Goal: Transaction & Acquisition: Purchase product/service

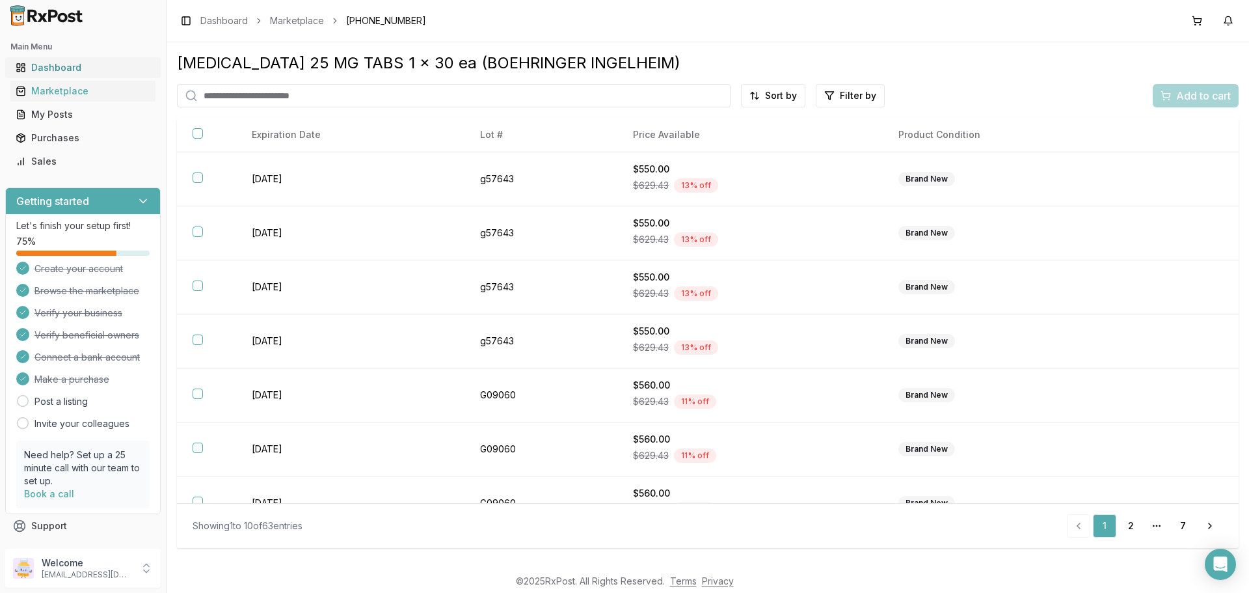
click at [68, 62] on div "Dashboard" at bounding box center [83, 67] width 135 height 13
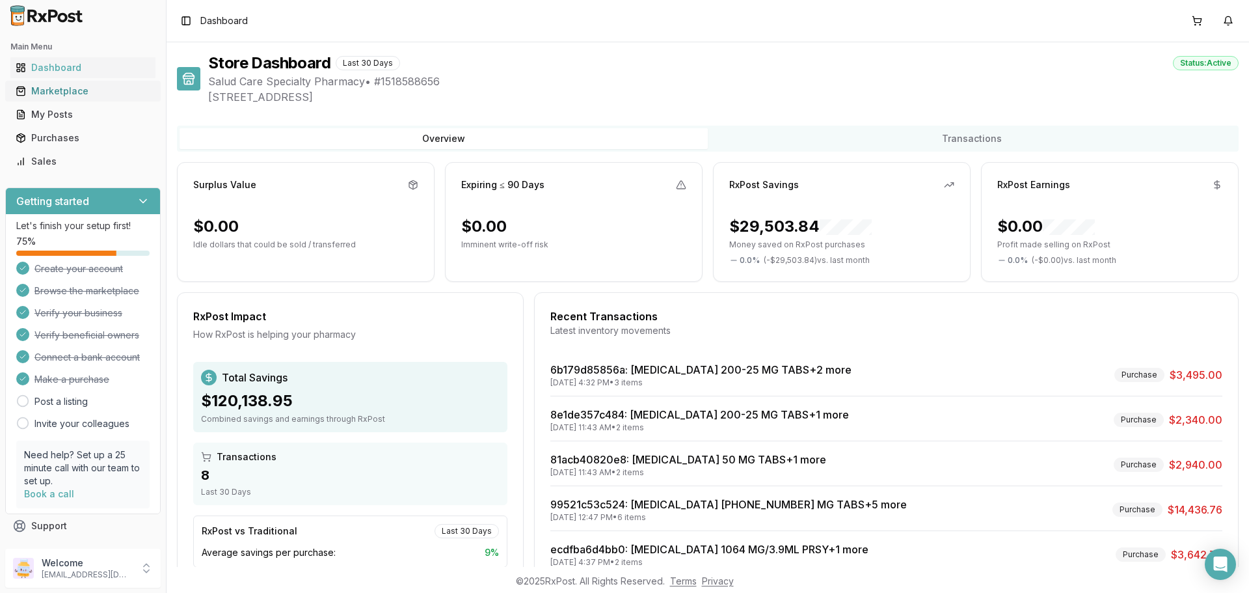
click at [94, 85] on div "Marketplace" at bounding box center [83, 91] width 135 height 13
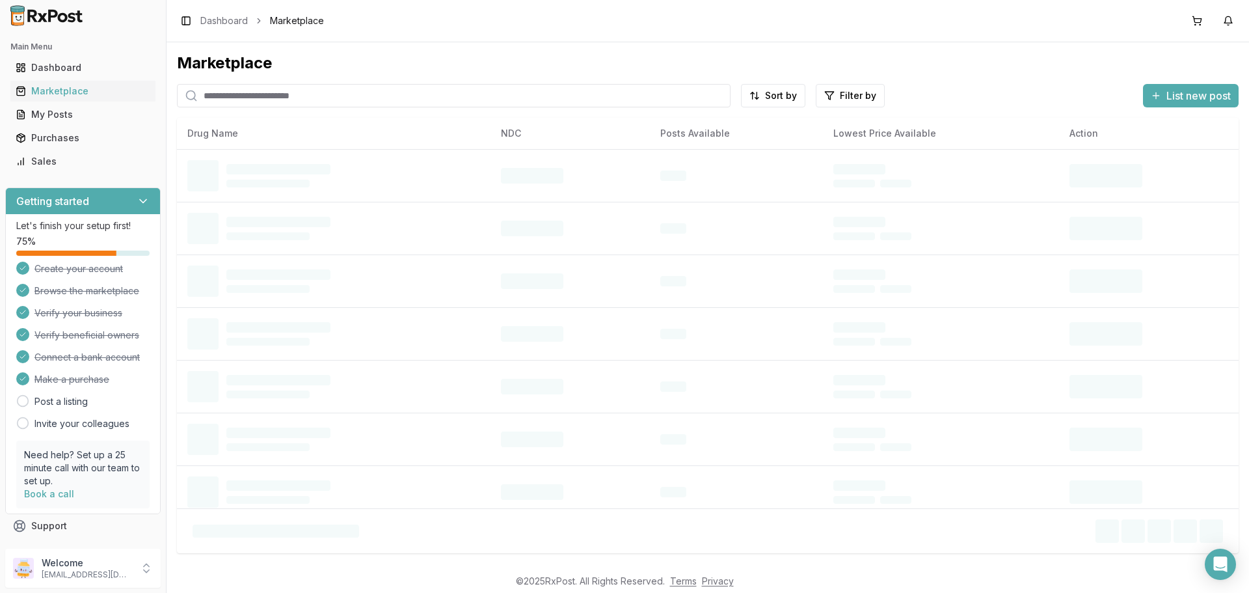
click at [274, 94] on input "search" at bounding box center [453, 95] width 553 height 23
type input "****"
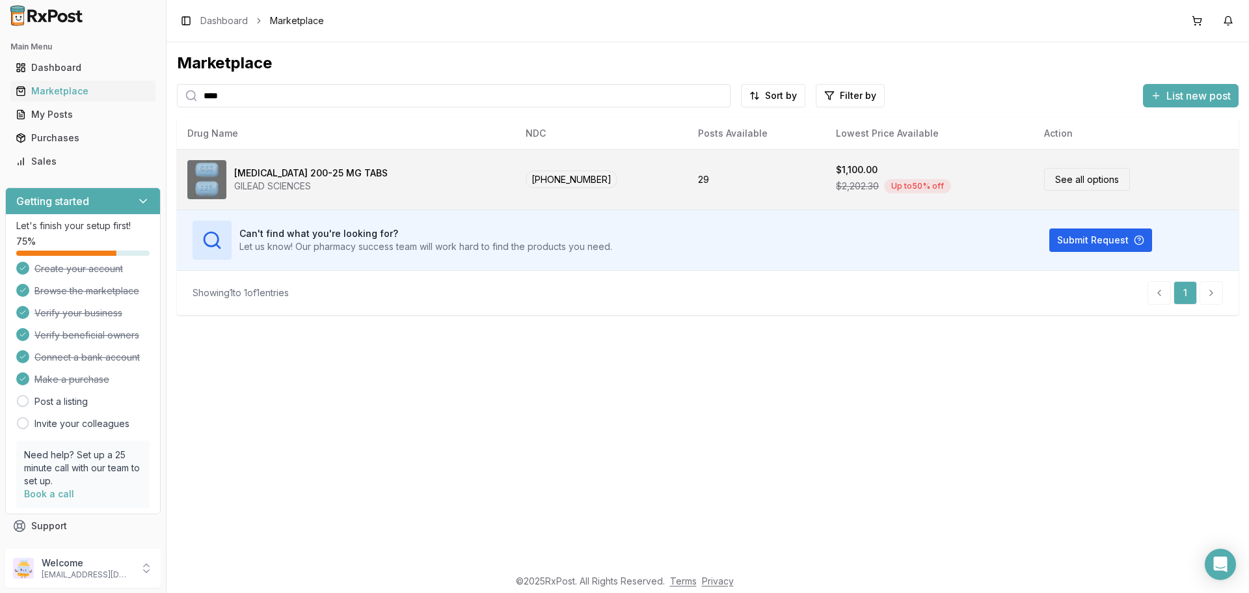
click at [1087, 183] on link "See all options" at bounding box center [1087, 179] width 86 height 23
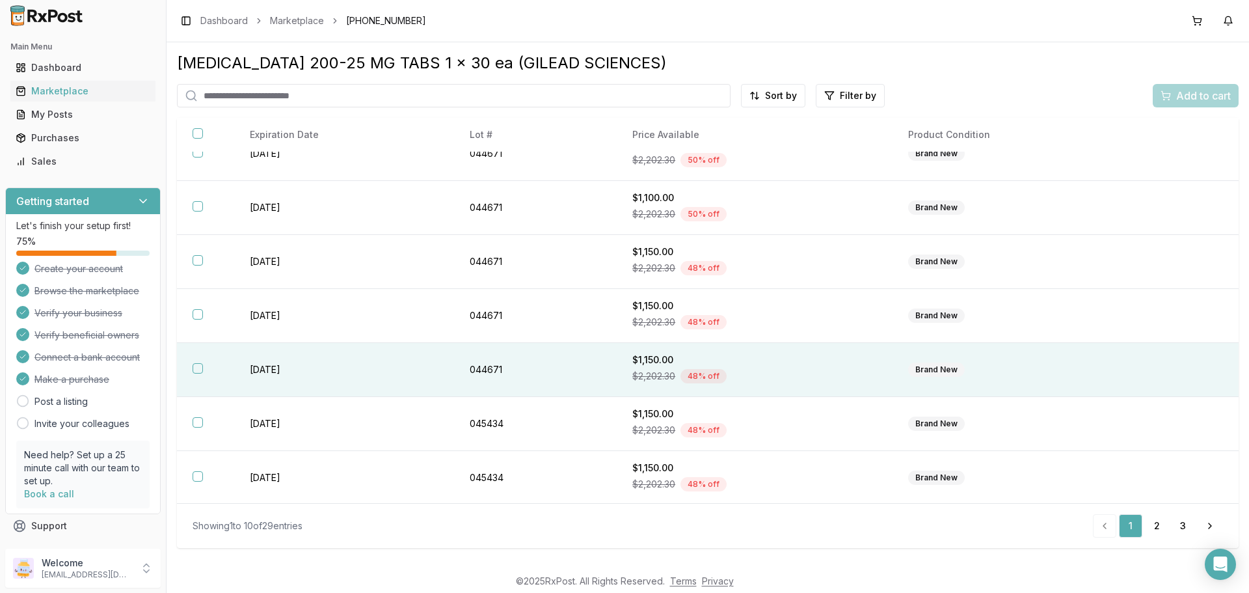
scroll to position [189, 0]
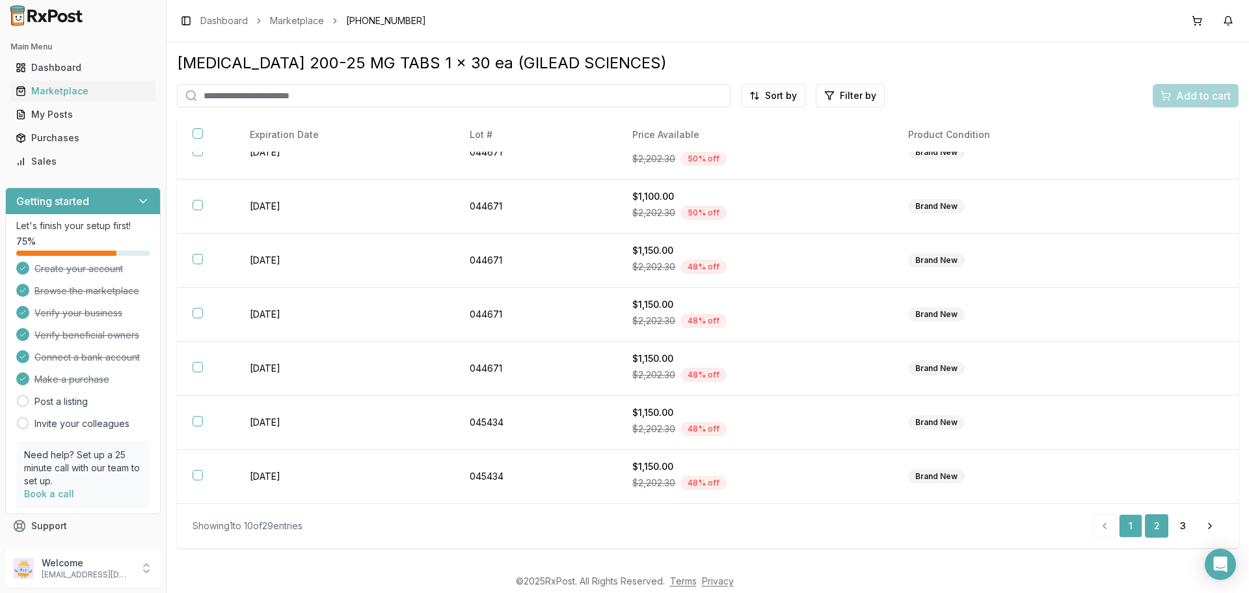
click at [1165, 521] on link "2" at bounding box center [1156, 525] width 23 height 23
click at [1176, 524] on link "3" at bounding box center [1182, 525] width 23 height 23
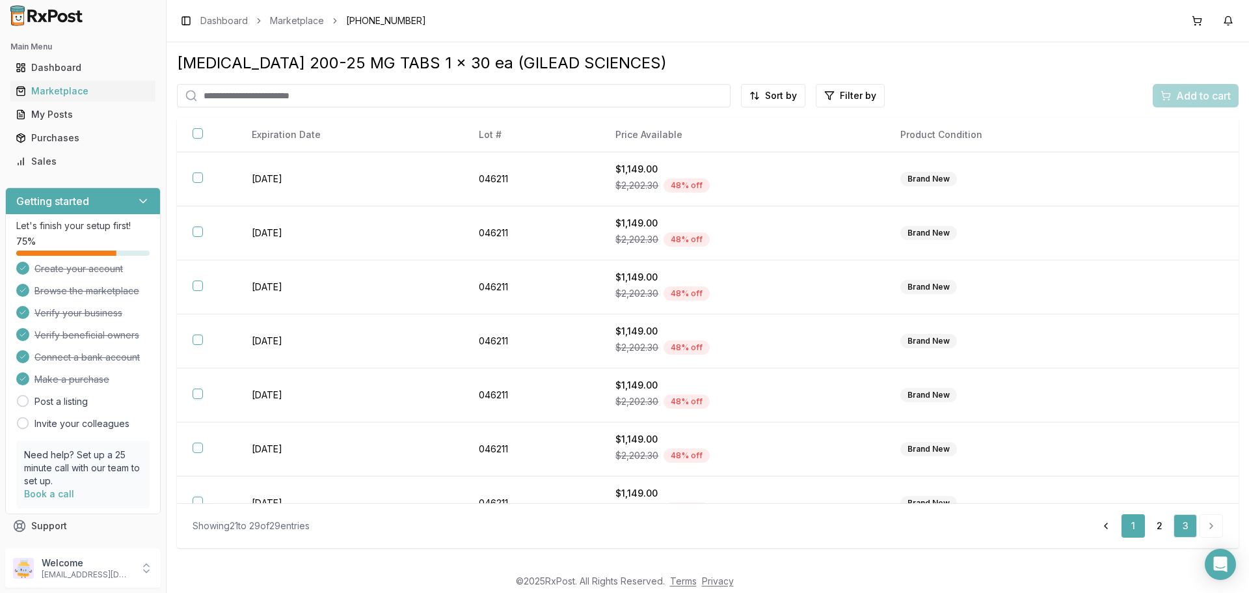
click at [1139, 520] on link "1" at bounding box center [1132, 525] width 23 height 23
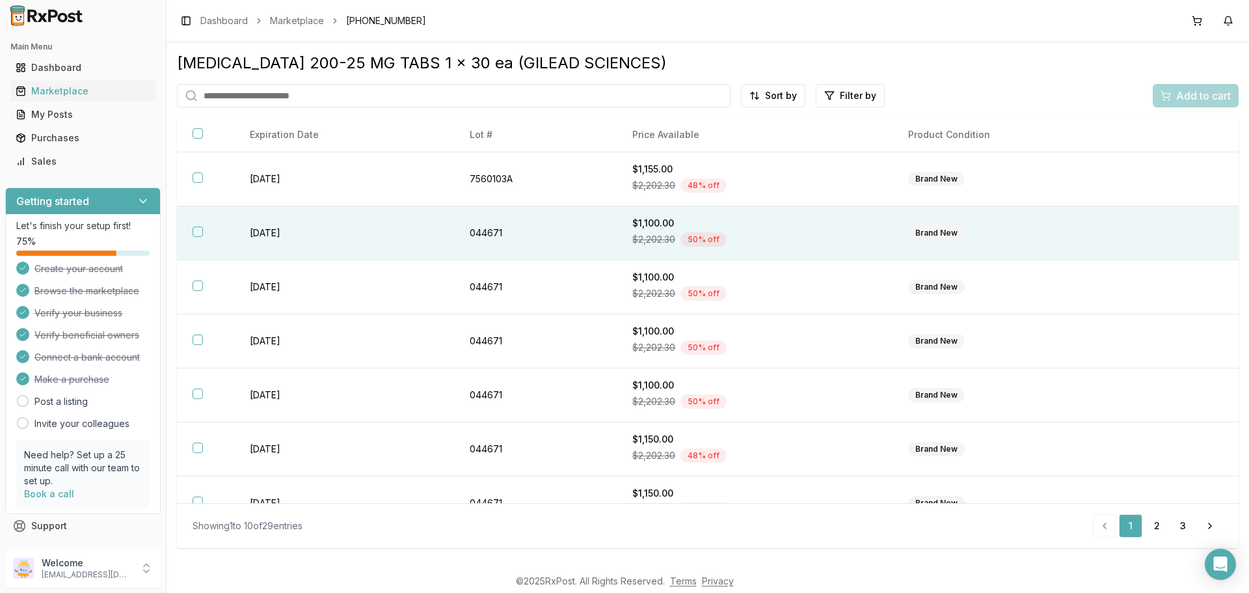
click at [198, 233] on button "button" at bounding box center [198, 231] width 10 height 10
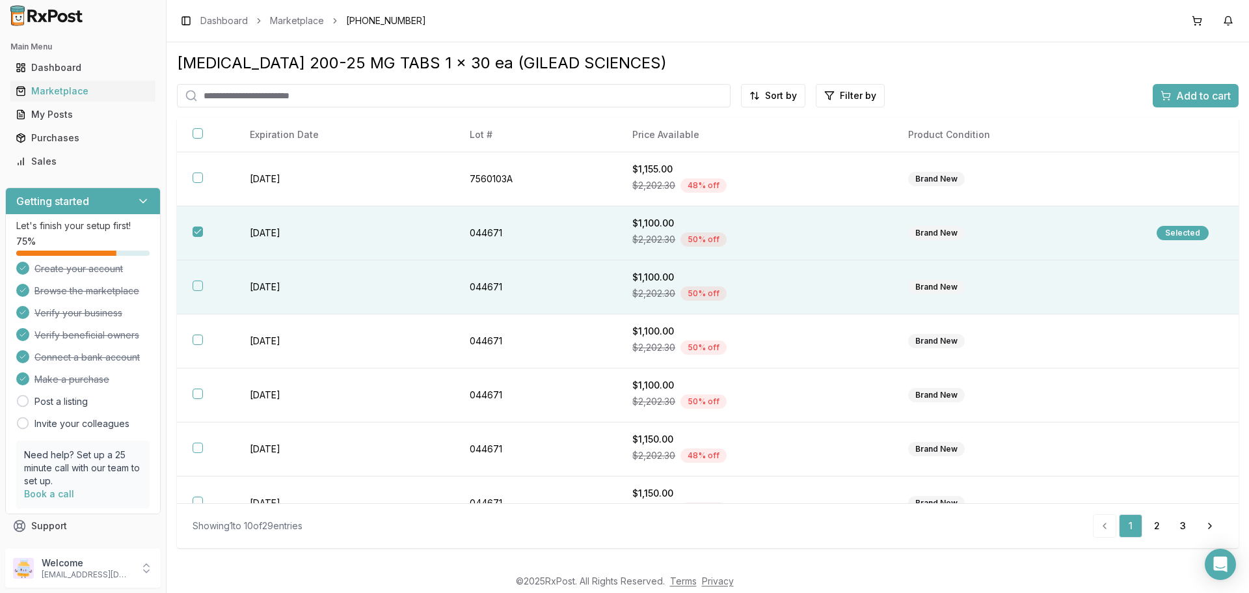
click at [194, 280] on th at bounding box center [205, 287] width 57 height 54
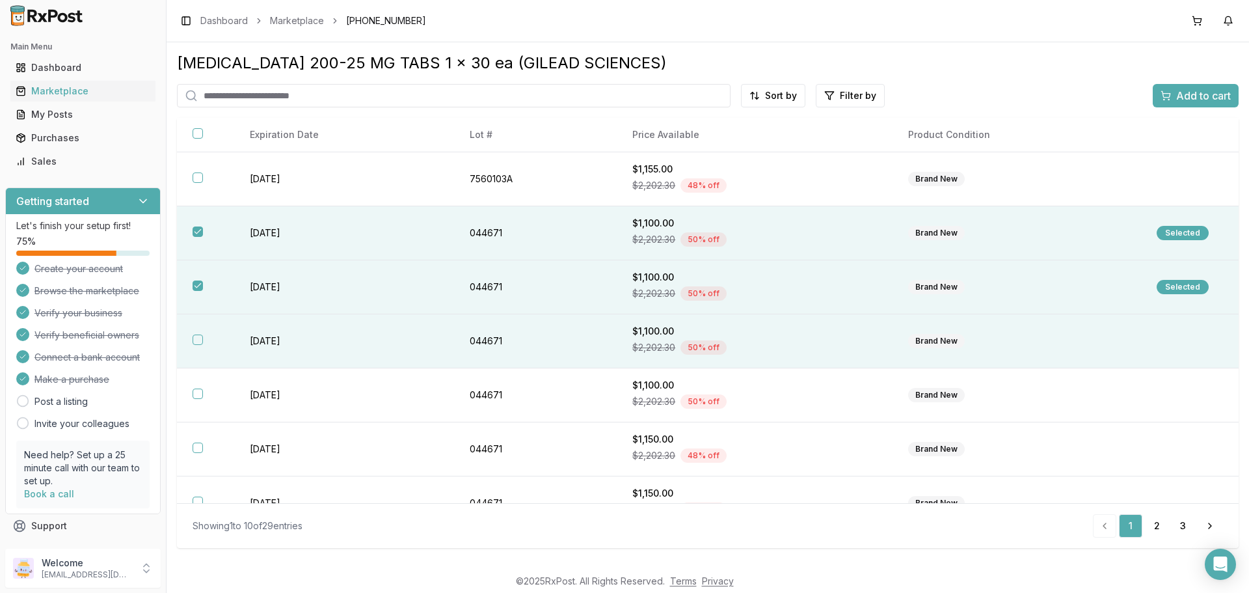
click at [189, 333] on th at bounding box center [205, 341] width 57 height 54
click at [1205, 100] on span "Add to cart" at bounding box center [1203, 96] width 55 height 16
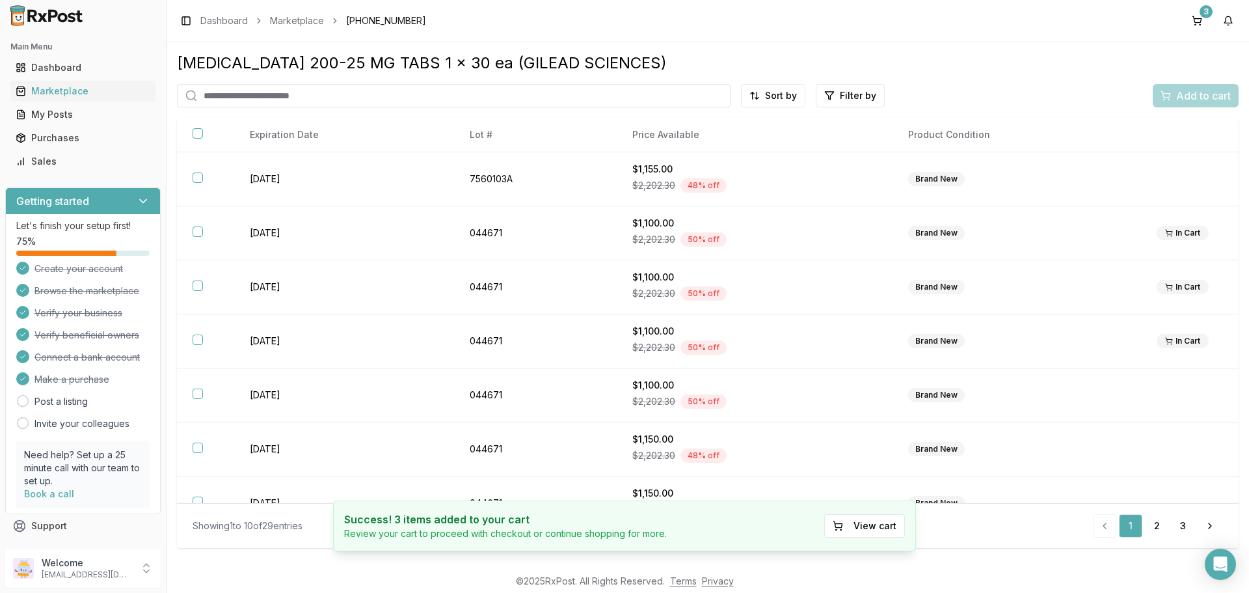
click at [401, 97] on input "search" at bounding box center [453, 95] width 553 height 23
click at [237, 95] on input "search" at bounding box center [453, 95] width 553 height 23
type input "****"
click at [77, 84] on link "Marketplace" at bounding box center [82, 90] width 145 height 23
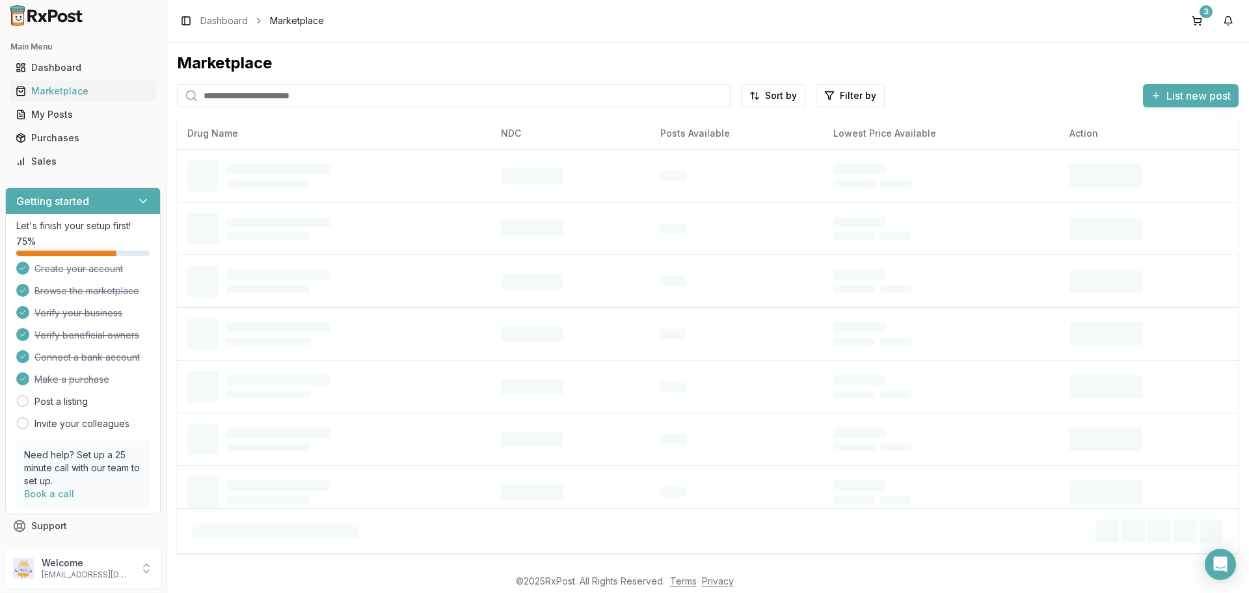
click at [250, 99] on input "search" at bounding box center [453, 95] width 553 height 23
type input "*****"
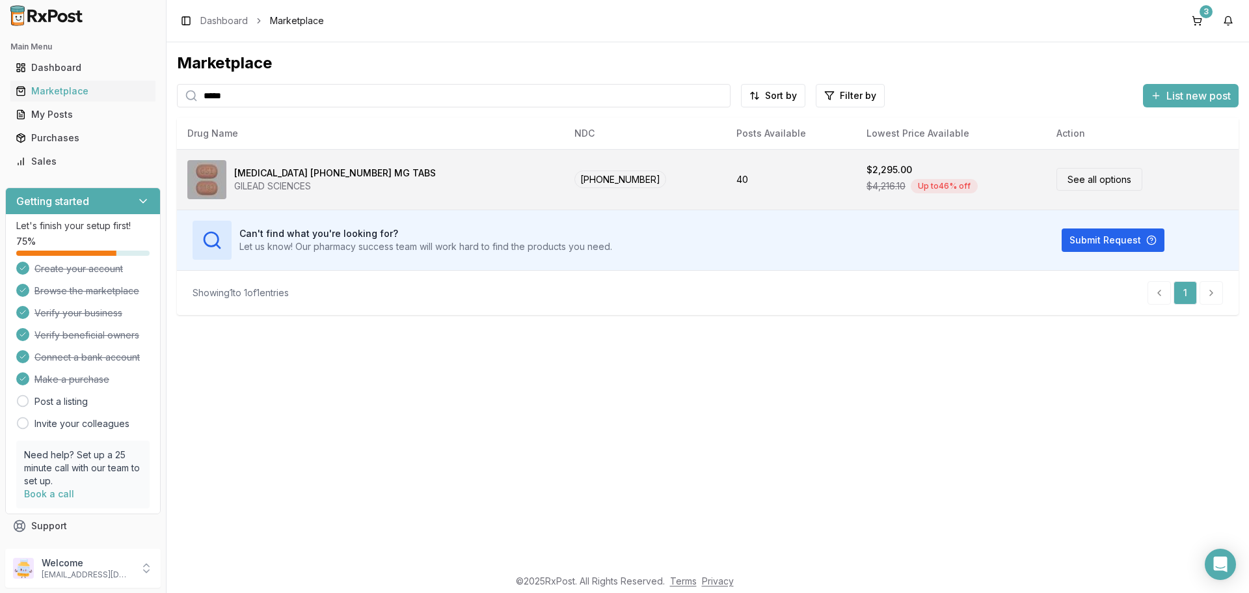
click at [1068, 185] on link "See all options" at bounding box center [1099, 179] width 86 height 23
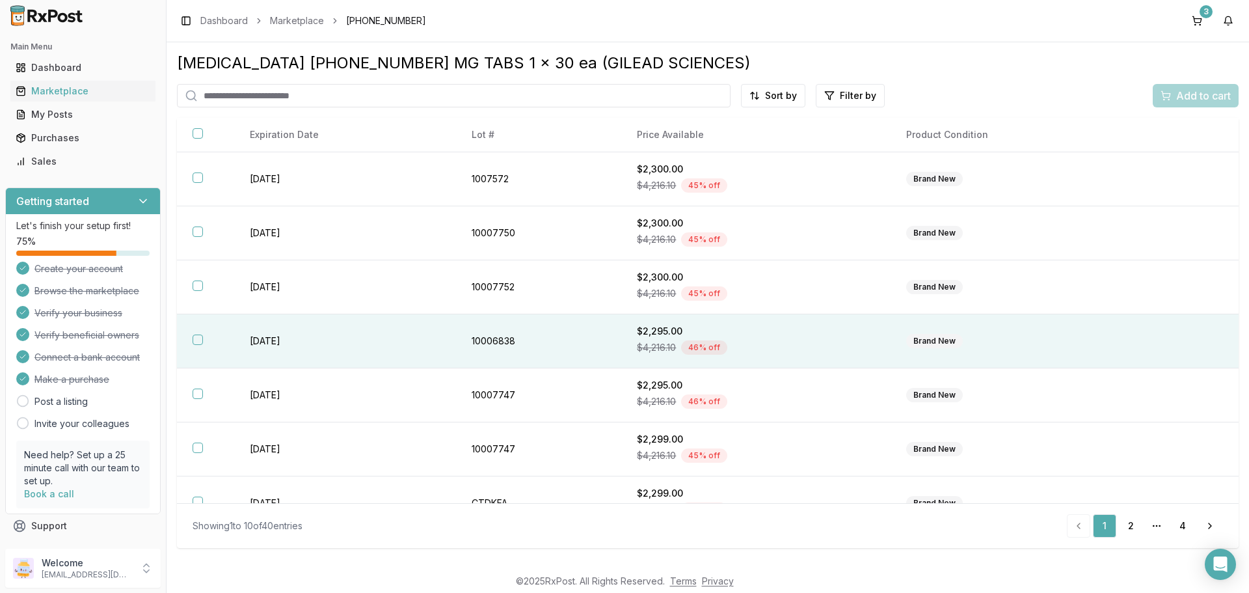
click at [195, 338] on button "button" at bounding box center [198, 339] width 10 height 10
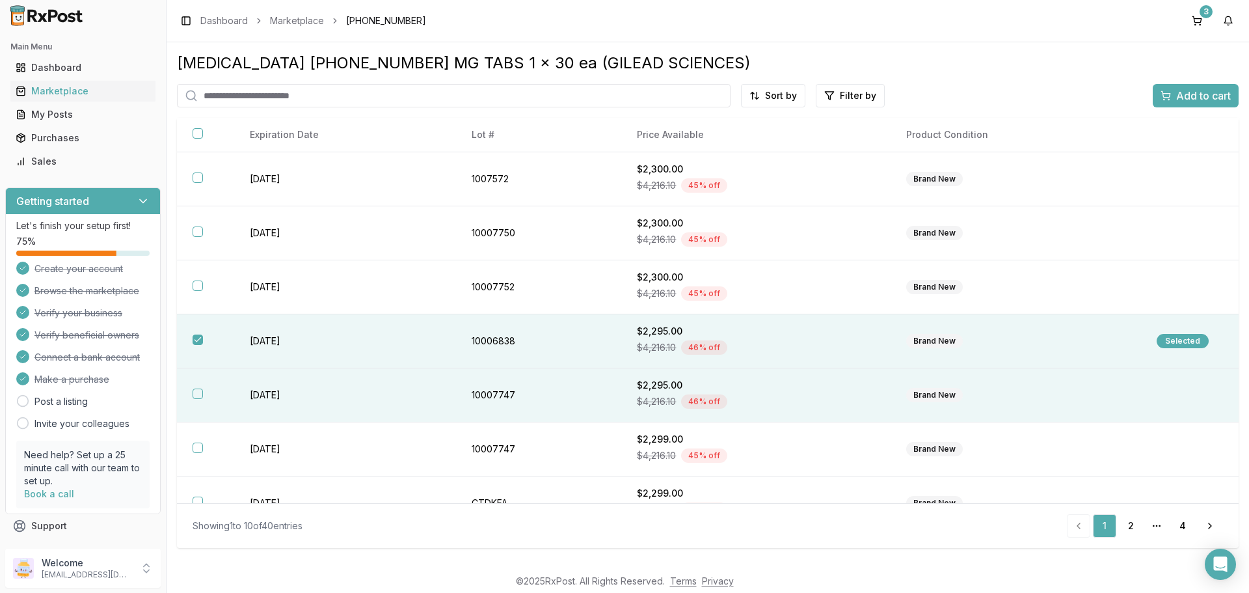
click at [202, 388] on button "button" at bounding box center [198, 393] width 10 height 10
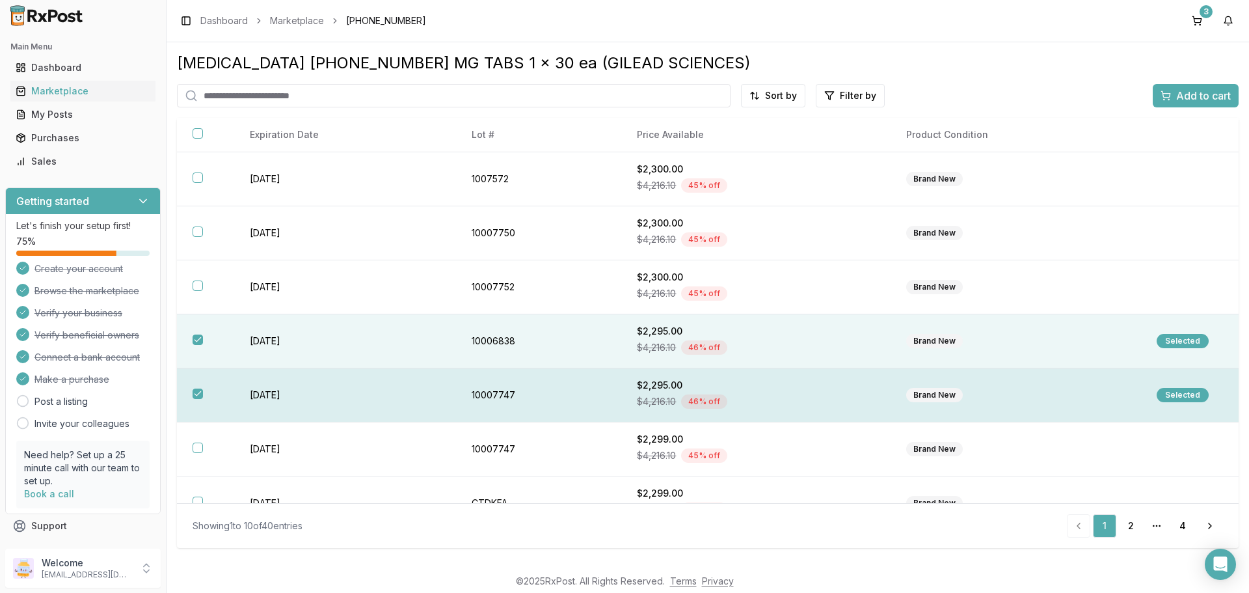
scroll to position [65, 0]
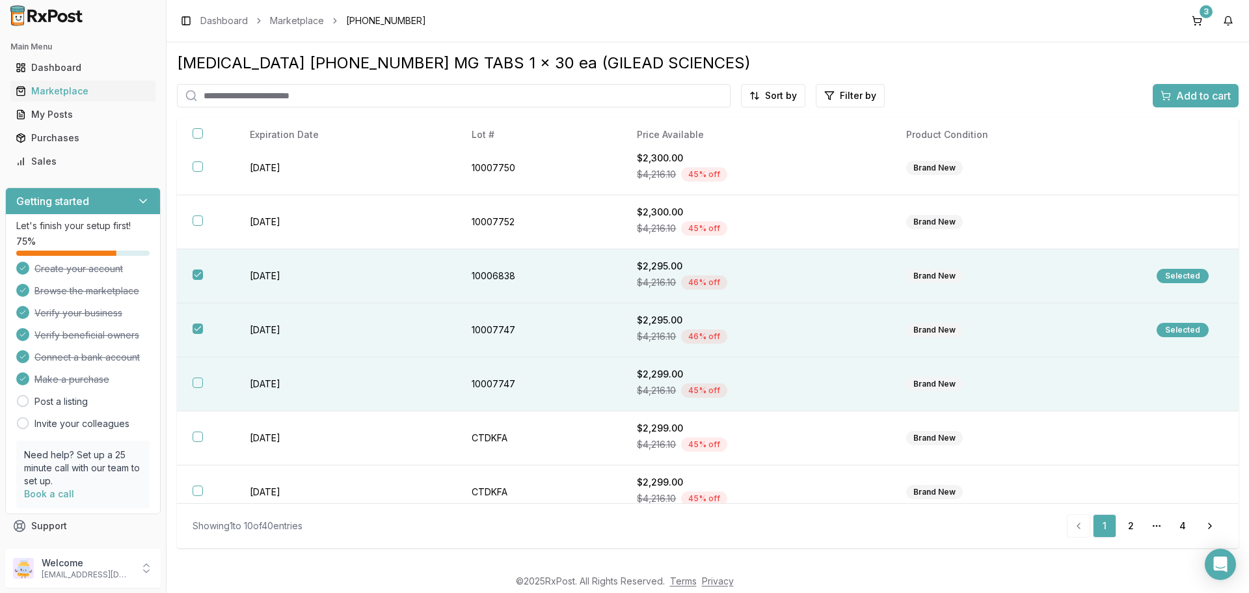
click at [193, 386] on button "button" at bounding box center [198, 382] width 10 height 10
click at [1194, 100] on span "Add to cart" at bounding box center [1203, 96] width 55 height 16
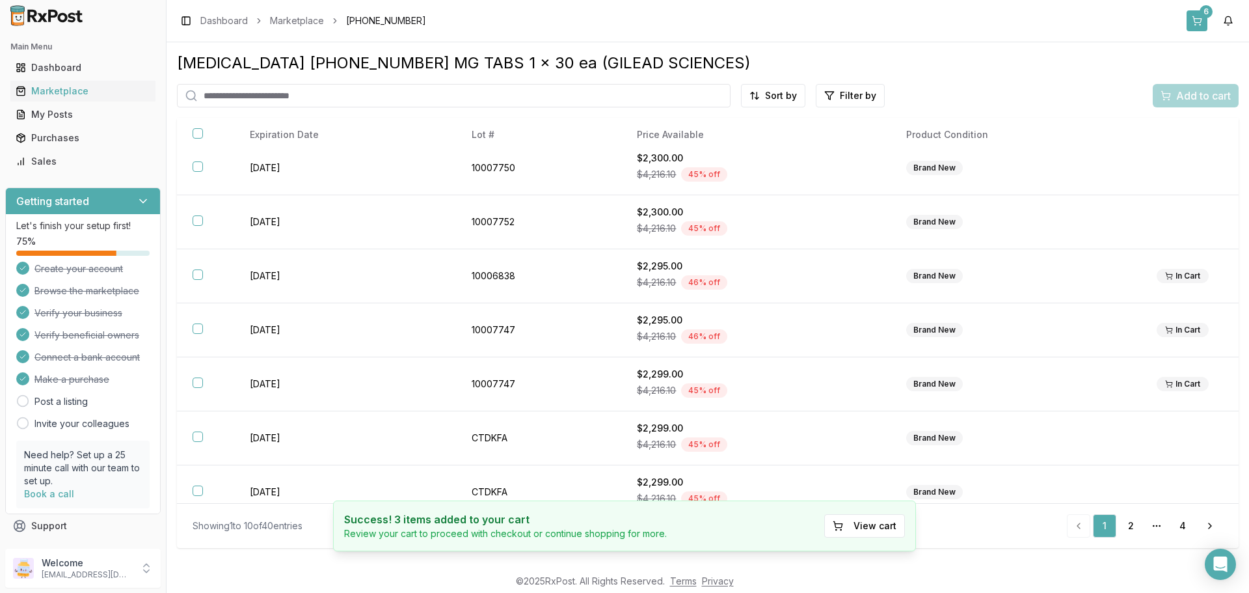
click at [1204, 16] on div "6" at bounding box center [1205, 11] width 13 height 13
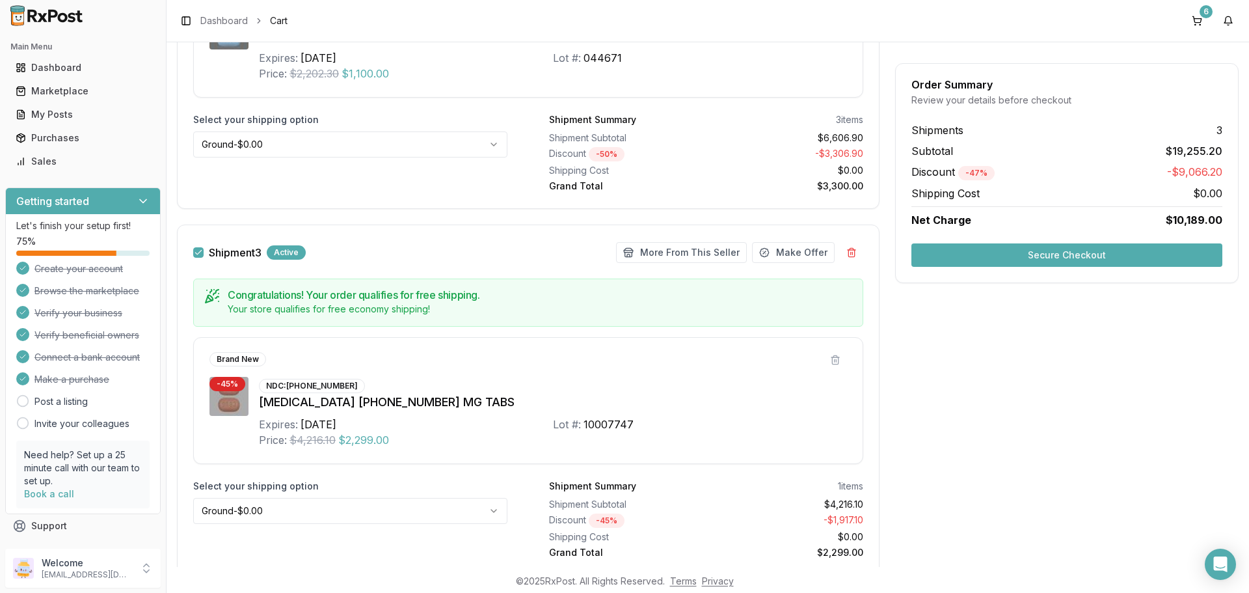
scroll to position [1132, 0]
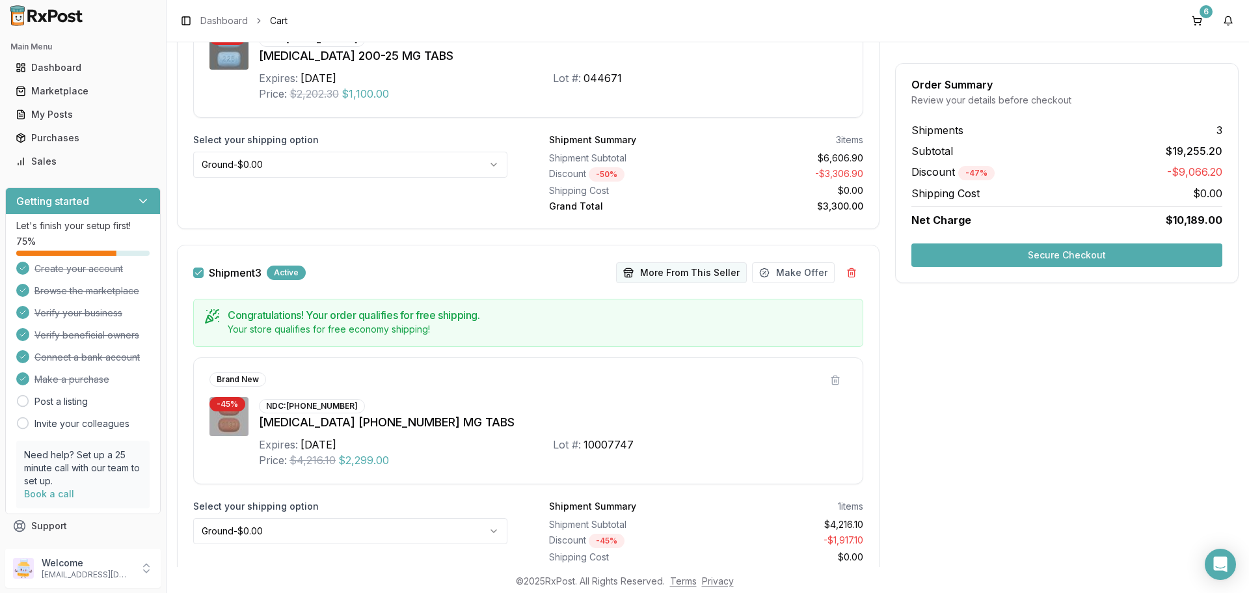
click at [719, 277] on button "More From This Seller" at bounding box center [681, 272] width 131 height 21
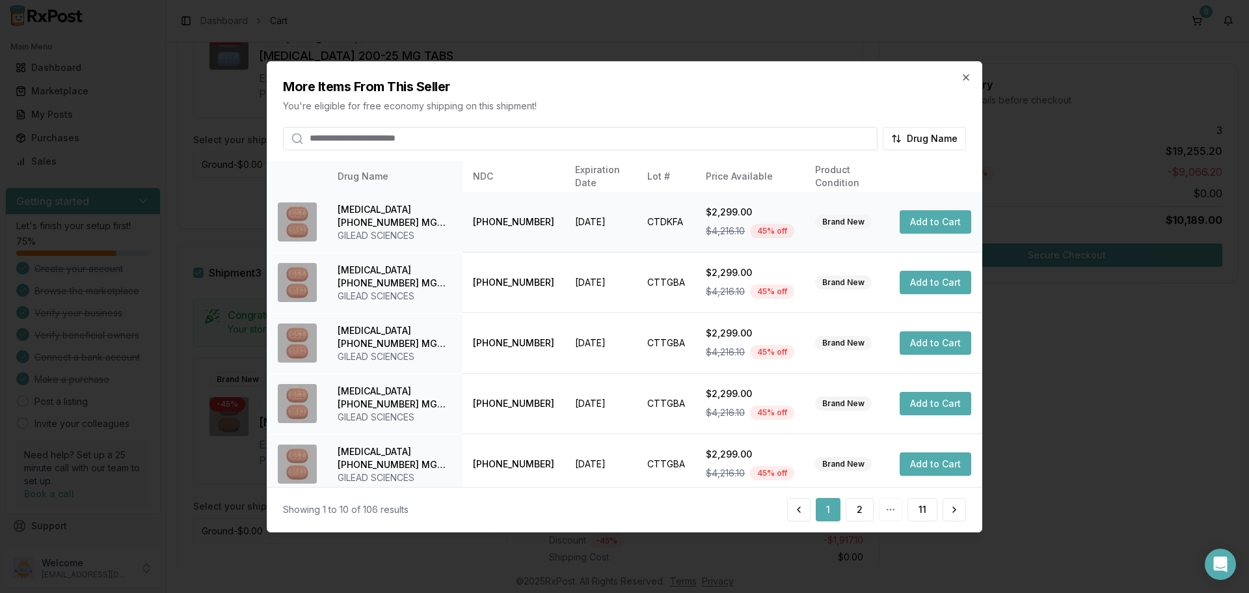
click at [920, 224] on button "Add to Cart" at bounding box center [935, 221] width 72 height 23
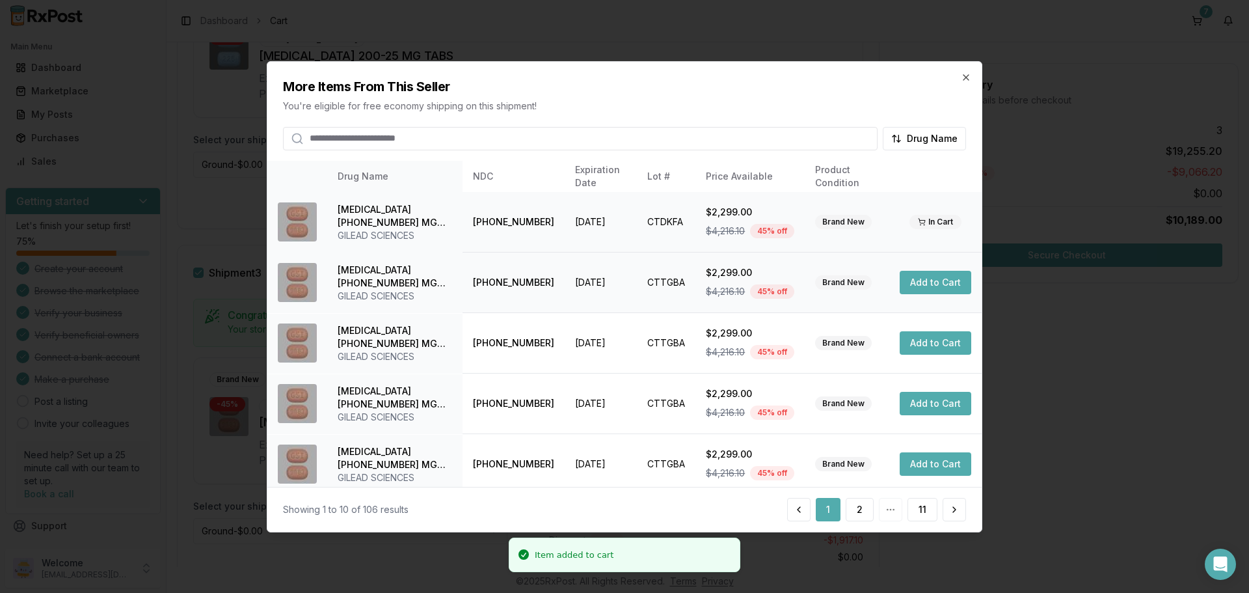
click at [913, 287] on button "Add to Cart" at bounding box center [935, 282] width 72 height 23
click at [929, 342] on button "Add to Cart" at bounding box center [935, 342] width 72 height 23
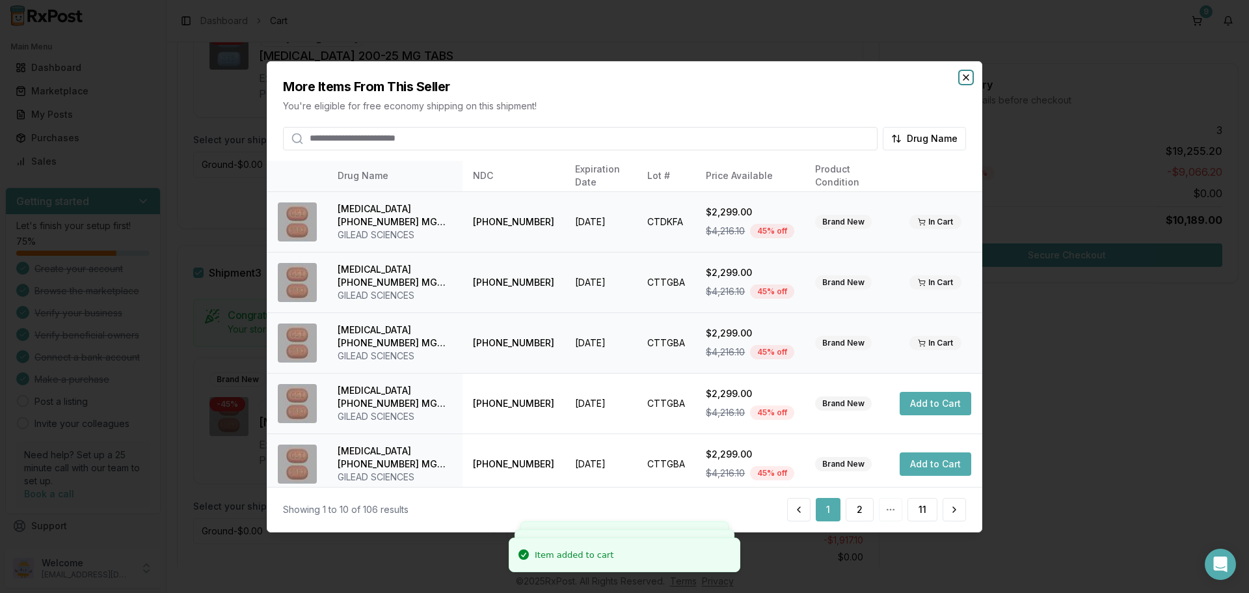
click at [965, 79] on icon "button" at bounding box center [966, 77] width 10 height 10
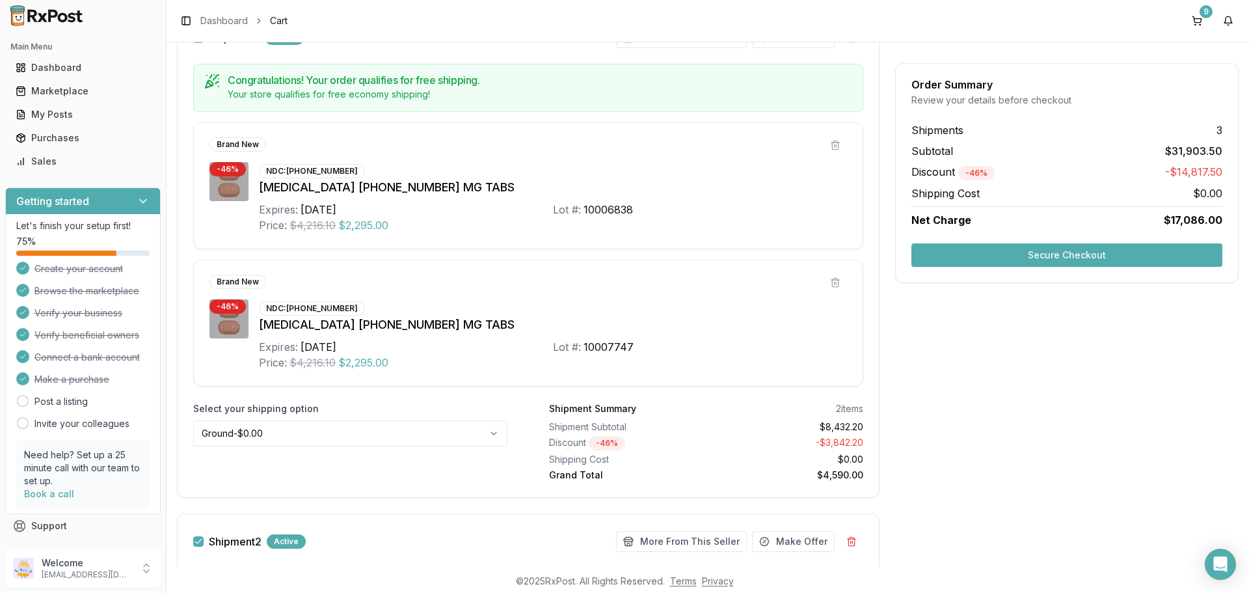
scroll to position [221, 0]
click at [831, 148] on button at bounding box center [834, 146] width 23 height 23
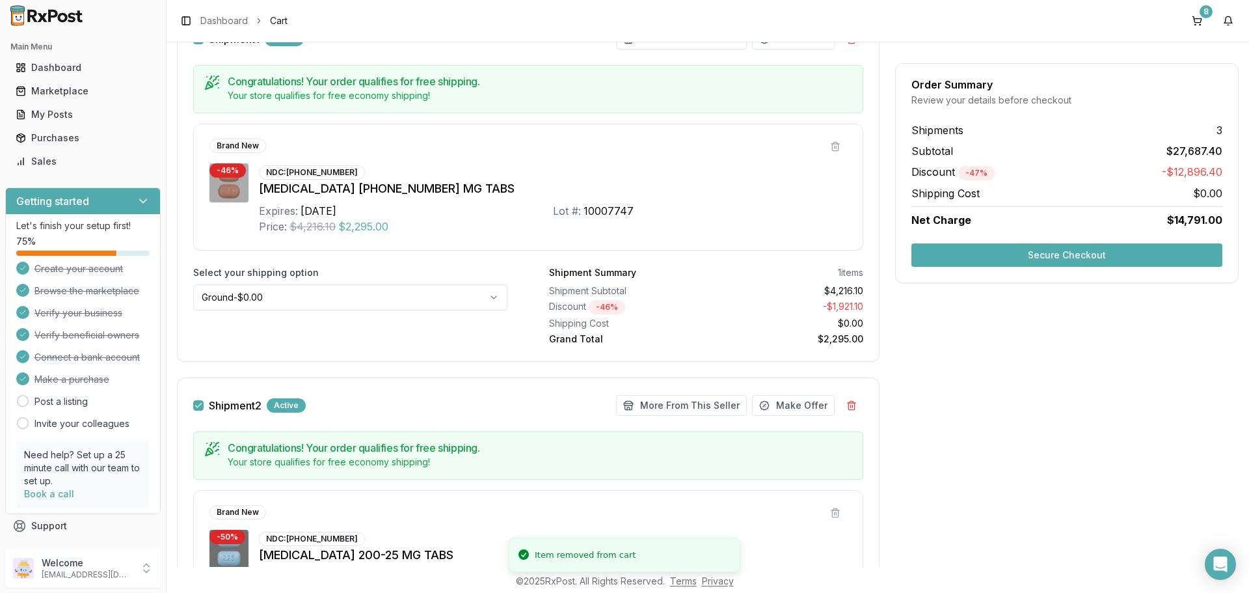
click at [831, 148] on button at bounding box center [834, 146] width 23 height 23
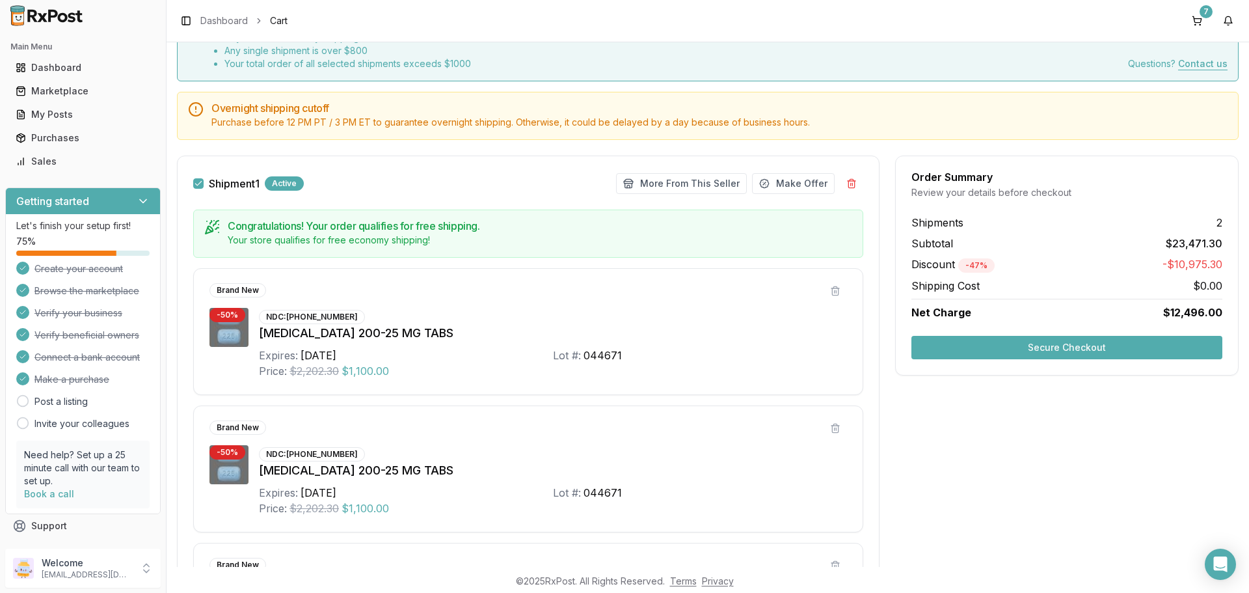
scroll to position [0, 0]
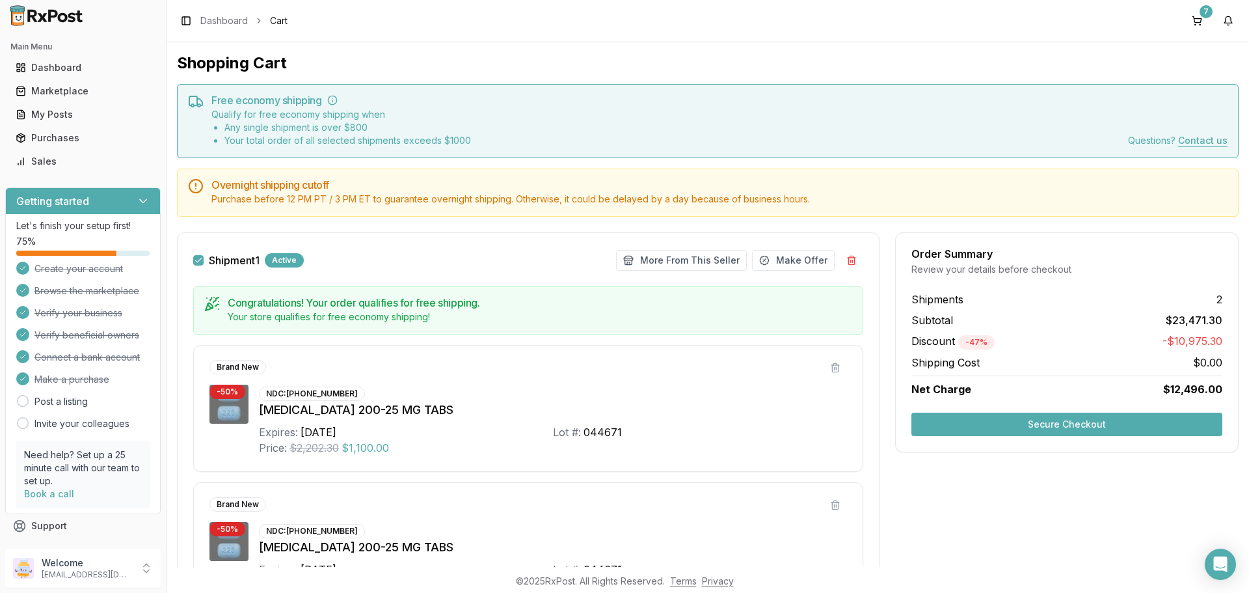
click at [1084, 419] on button "Secure Checkout" at bounding box center [1066, 423] width 311 height 23
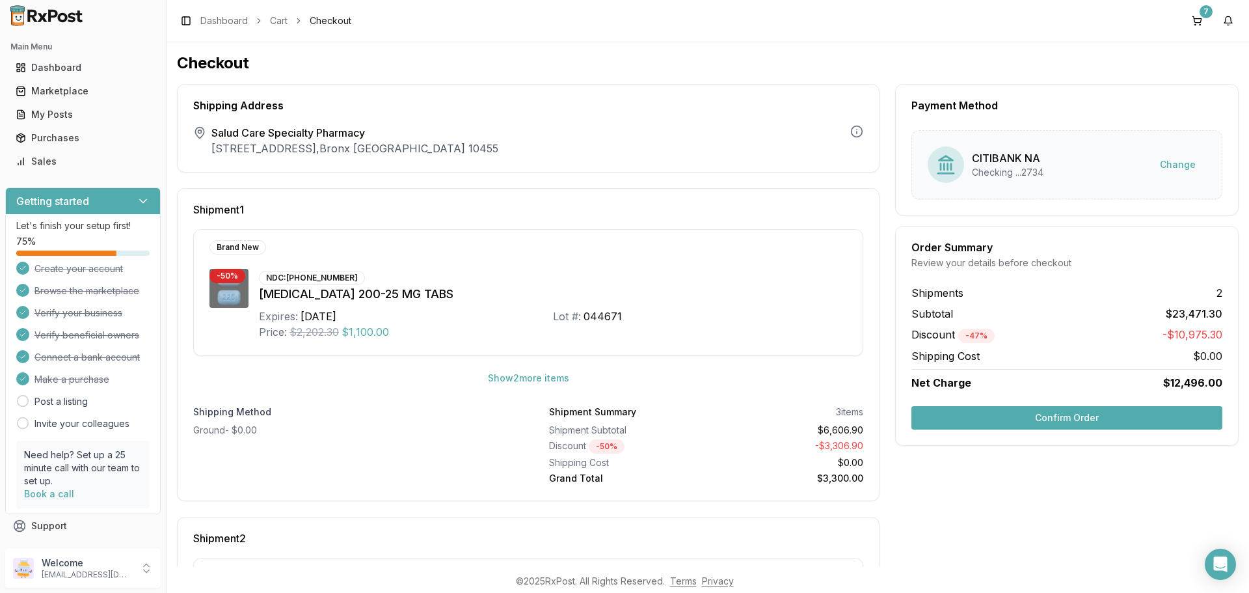
click at [1080, 417] on button "Confirm Order" at bounding box center [1066, 417] width 311 height 23
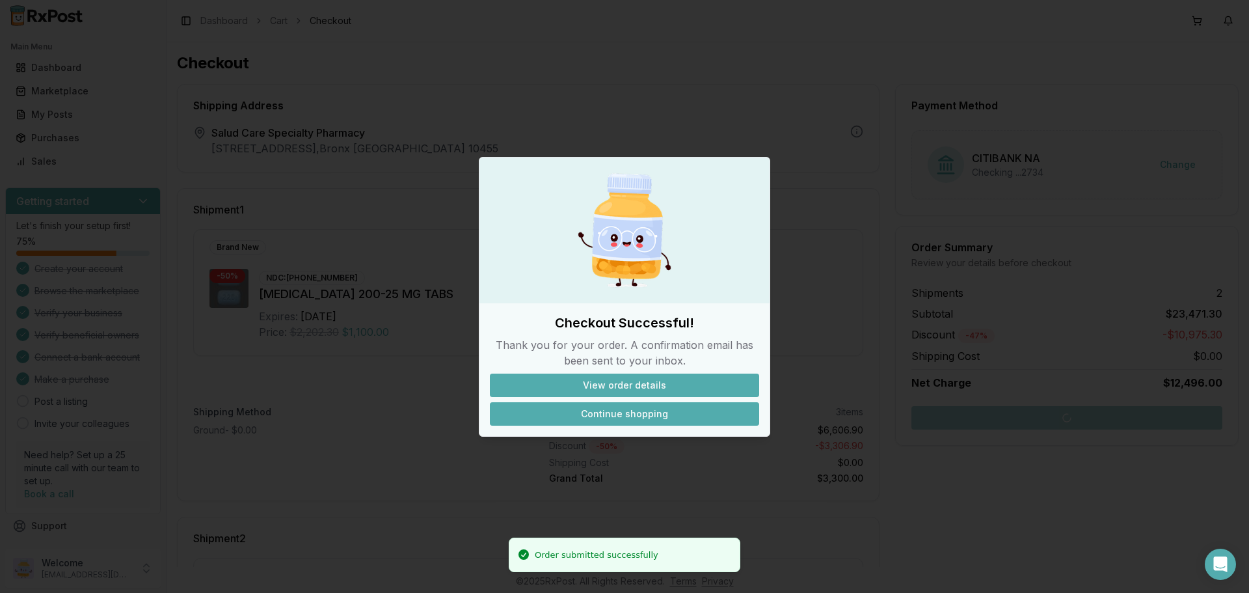
click at [642, 412] on button "Continue shopping" at bounding box center [624, 413] width 269 height 23
